Goal: Transaction & Acquisition: Purchase product/service

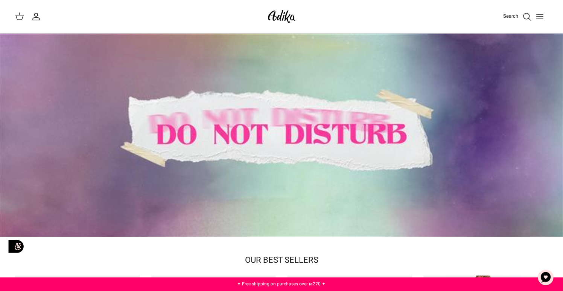
click at [539, 20] on icon "Toggle menu" at bounding box center [539, 16] width 9 height 9
click at [450, 100] on div at bounding box center [281, 135] width 563 height 203
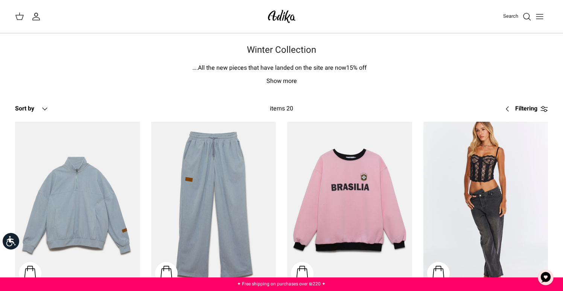
click at [543, 22] on button "Toggle menu" at bounding box center [540, 16] width 17 height 17
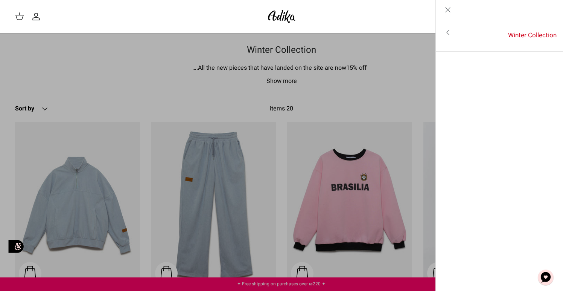
click at [447, 33] on icon "Toggle menu" at bounding box center [448, 32] width 9 height 9
click at [527, 34] on font "For all items" at bounding box center [534, 32] width 35 height 9
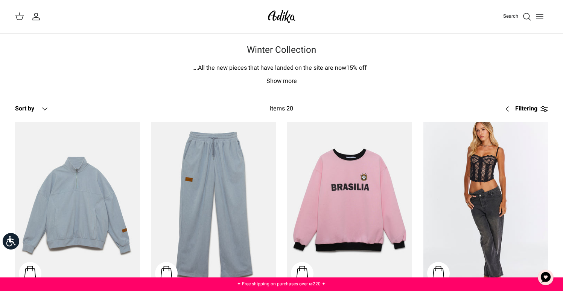
click at [534, 11] on button "Toggle menu" at bounding box center [540, 16] width 17 height 17
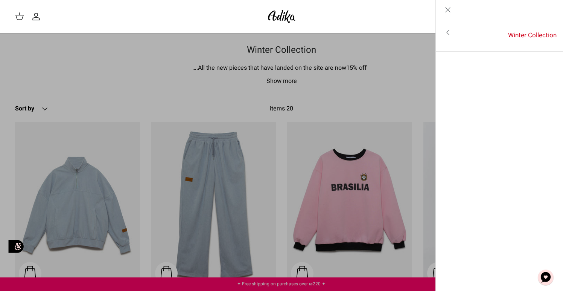
click at [442, 7] on link "Close" at bounding box center [448, 9] width 24 height 19
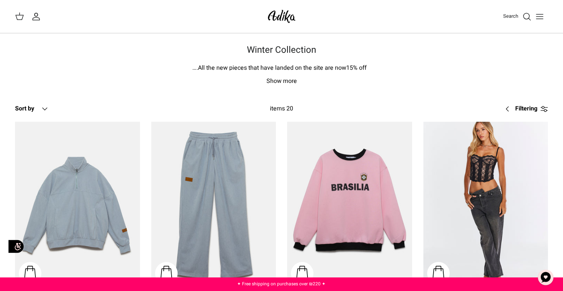
click at [21, 12] on icon at bounding box center [19, 16] width 9 height 9
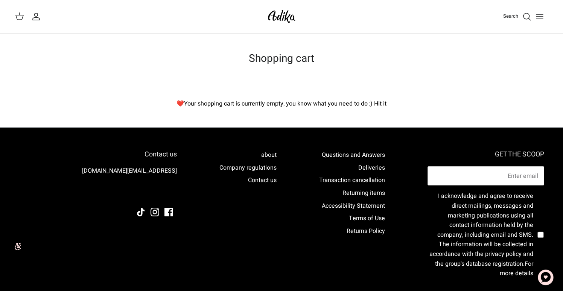
click at [39, 22] on div "Search My account Search" at bounding box center [281, 16] width 563 height 33
click at [39, 18] on icon "My account" at bounding box center [36, 16] width 9 height 9
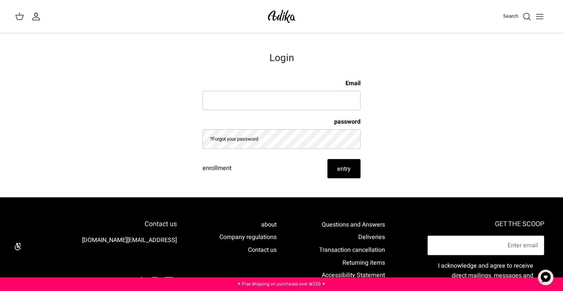
click at [538, 15] on icon "Toggle menu" at bounding box center [539, 16] width 9 height 9
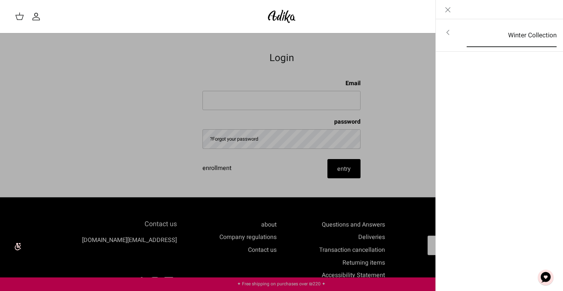
click at [492, 39] on link "Winter Collection" at bounding box center [512, 35] width 104 height 23
click at [510, 32] on link "For all items" at bounding box center [500, 33] width 120 height 19
